Goal: Task Accomplishment & Management: Complete application form

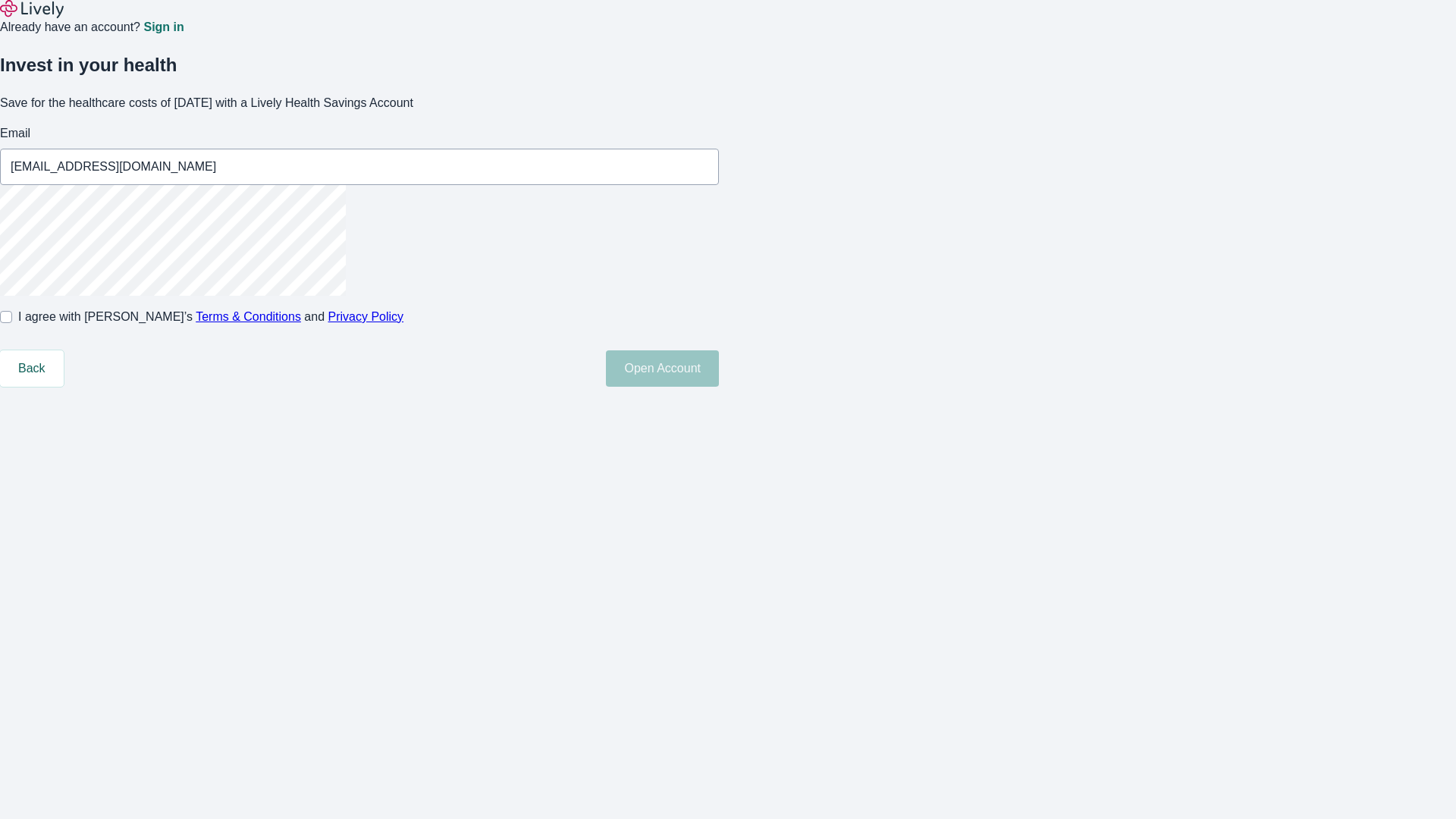
click at [12, 323] on input "I agree with Lively’s Terms & Conditions and Privacy Policy" at bounding box center [6, 316] width 12 height 12
checkbox input "true"
click at [719, 386] on button "Open Account" at bounding box center [663, 369] width 113 height 37
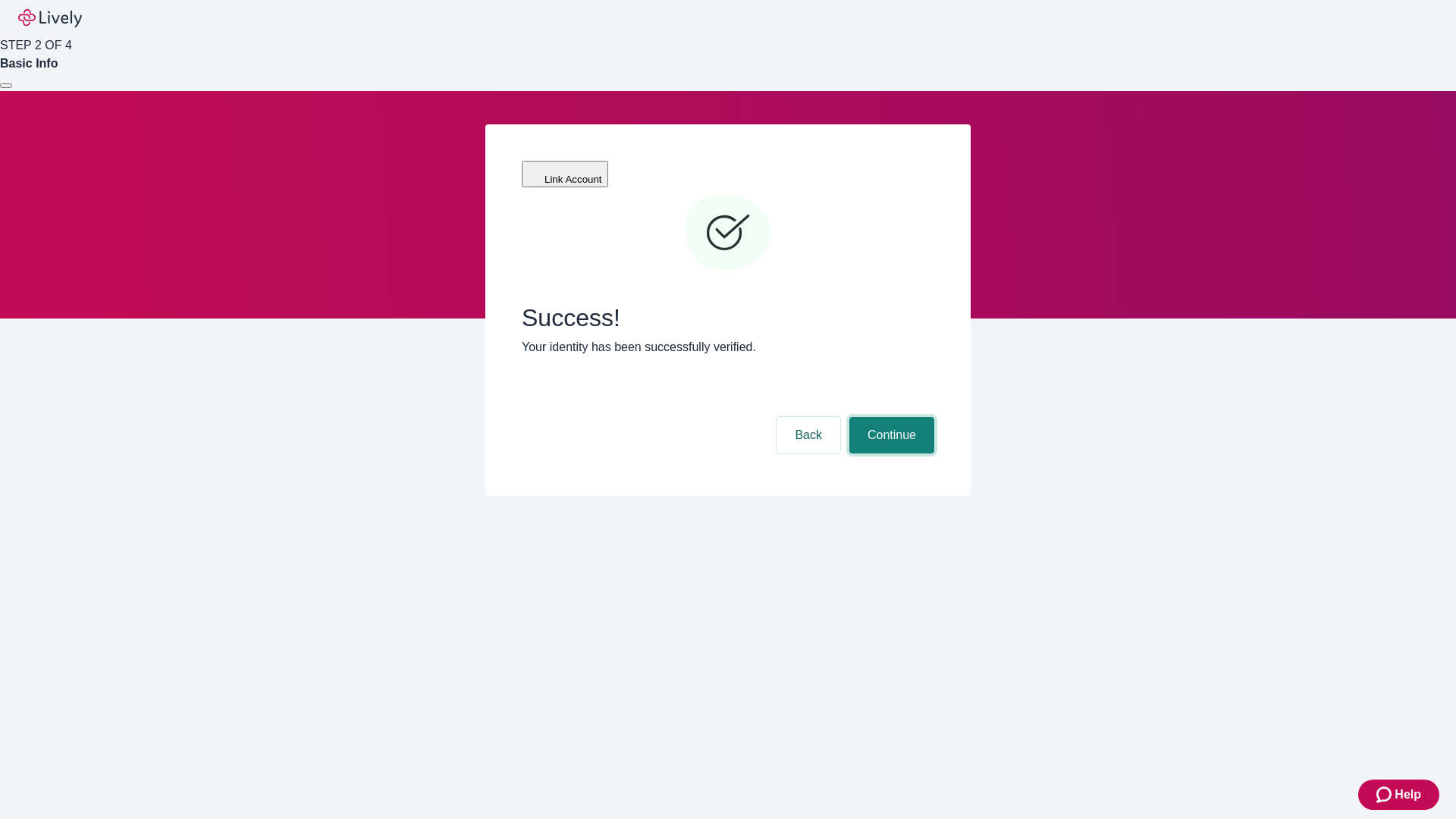
click at [889, 417] on button "Continue" at bounding box center [892, 435] width 85 height 37
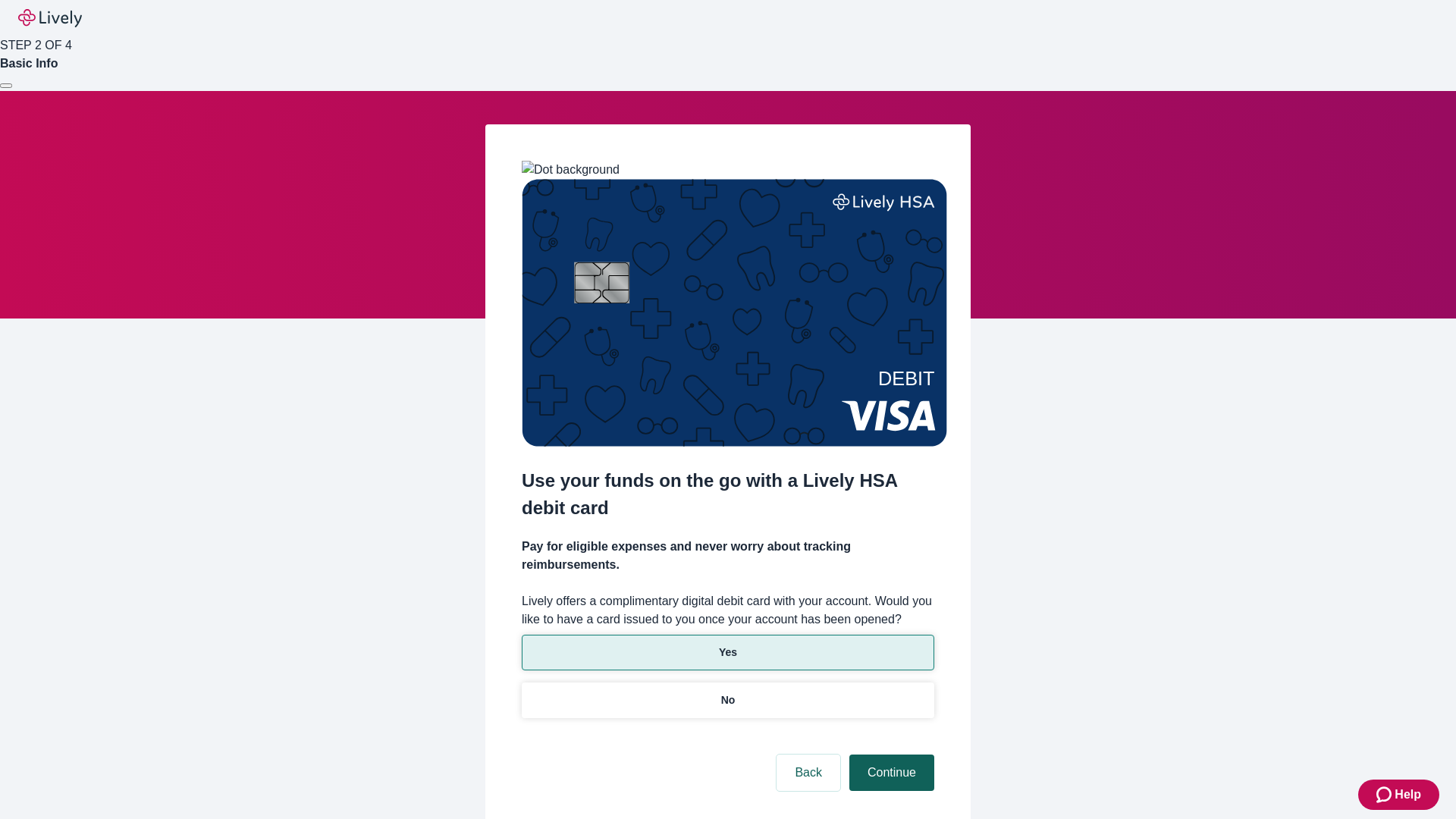
click at [727, 644] on p "Yes" at bounding box center [728, 652] width 18 height 16
click at [889, 754] on button "Continue" at bounding box center [892, 773] width 85 height 37
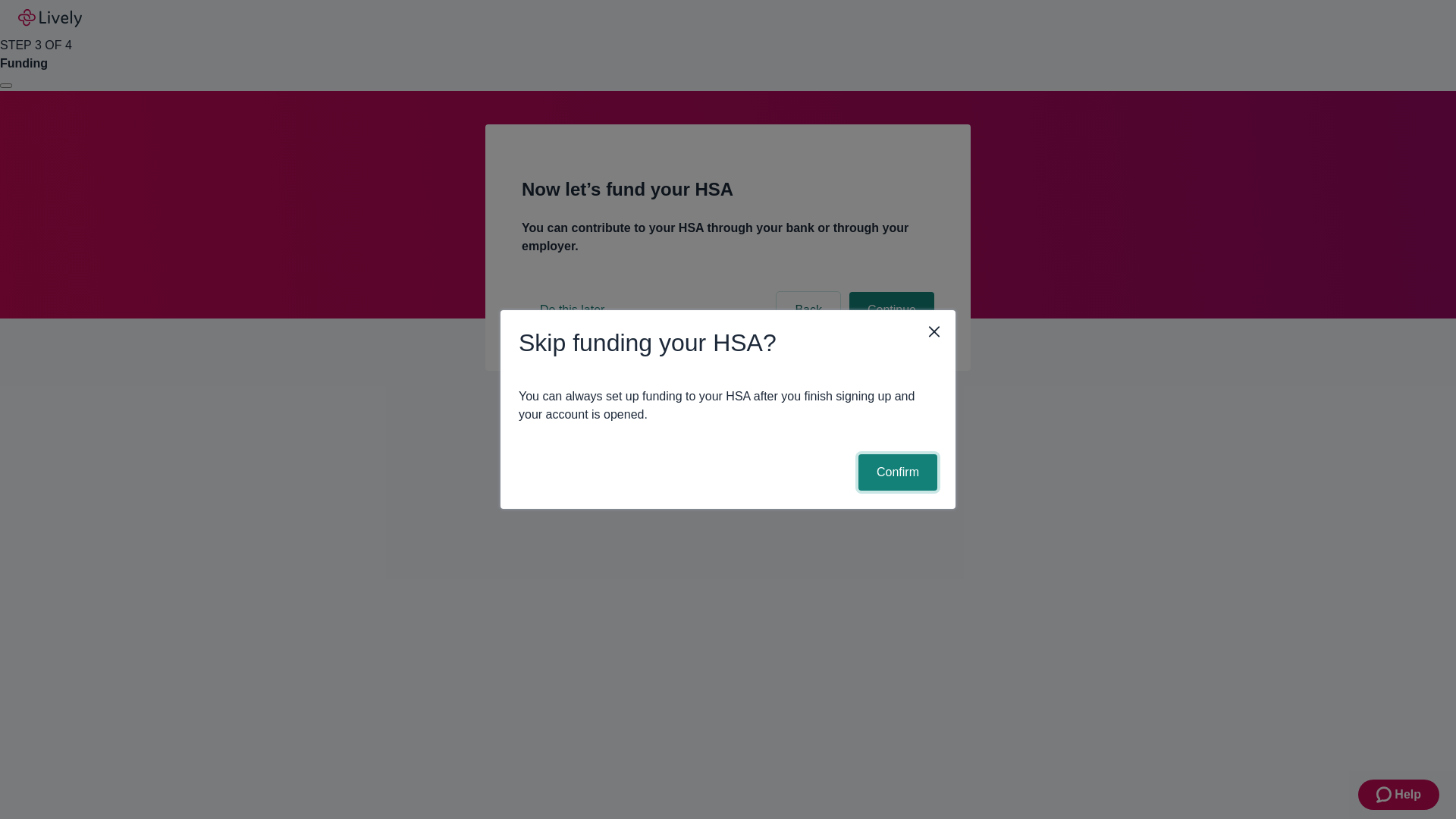
click at [896, 473] on button "Confirm" at bounding box center [897, 473] width 79 height 37
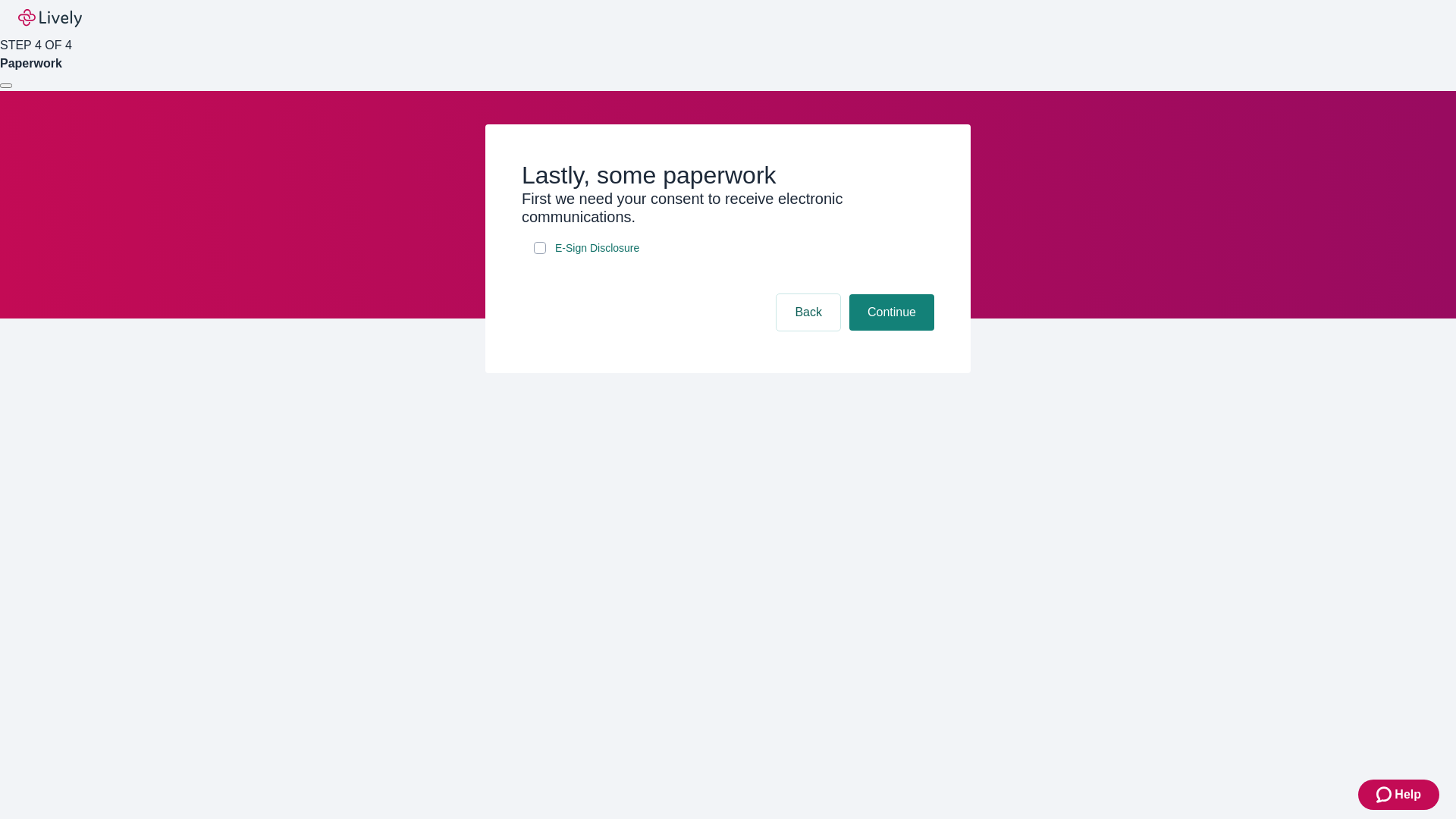
click at [540, 254] on input "E-Sign Disclosure" at bounding box center [540, 247] width 12 height 12
checkbox input "true"
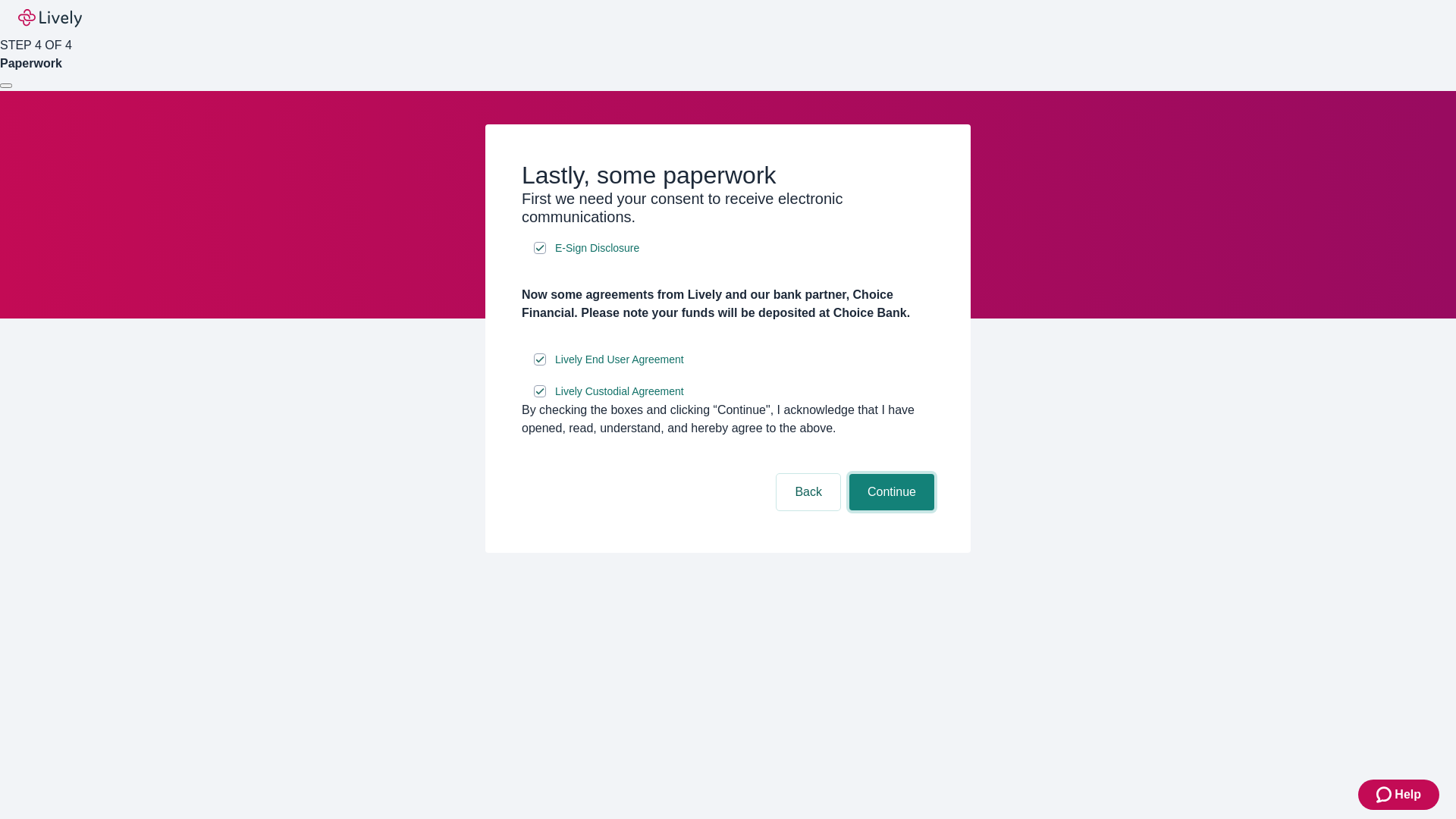
click at [889, 510] on button "Continue" at bounding box center [892, 493] width 85 height 37
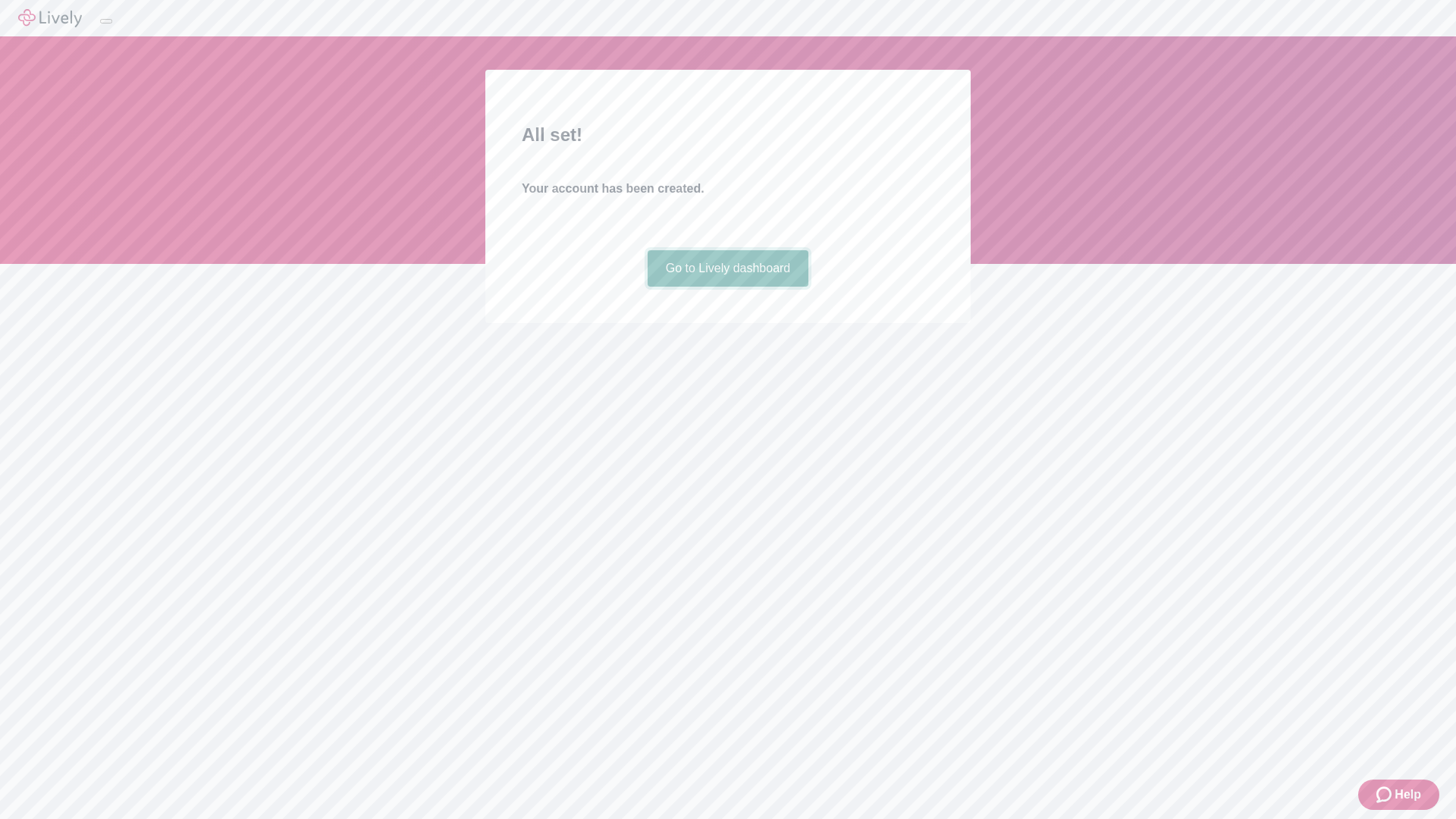
click at [727, 287] on link "Go to Lively dashboard" at bounding box center [728, 268] width 161 height 37
